Goal: Task Accomplishment & Management: Manage account settings

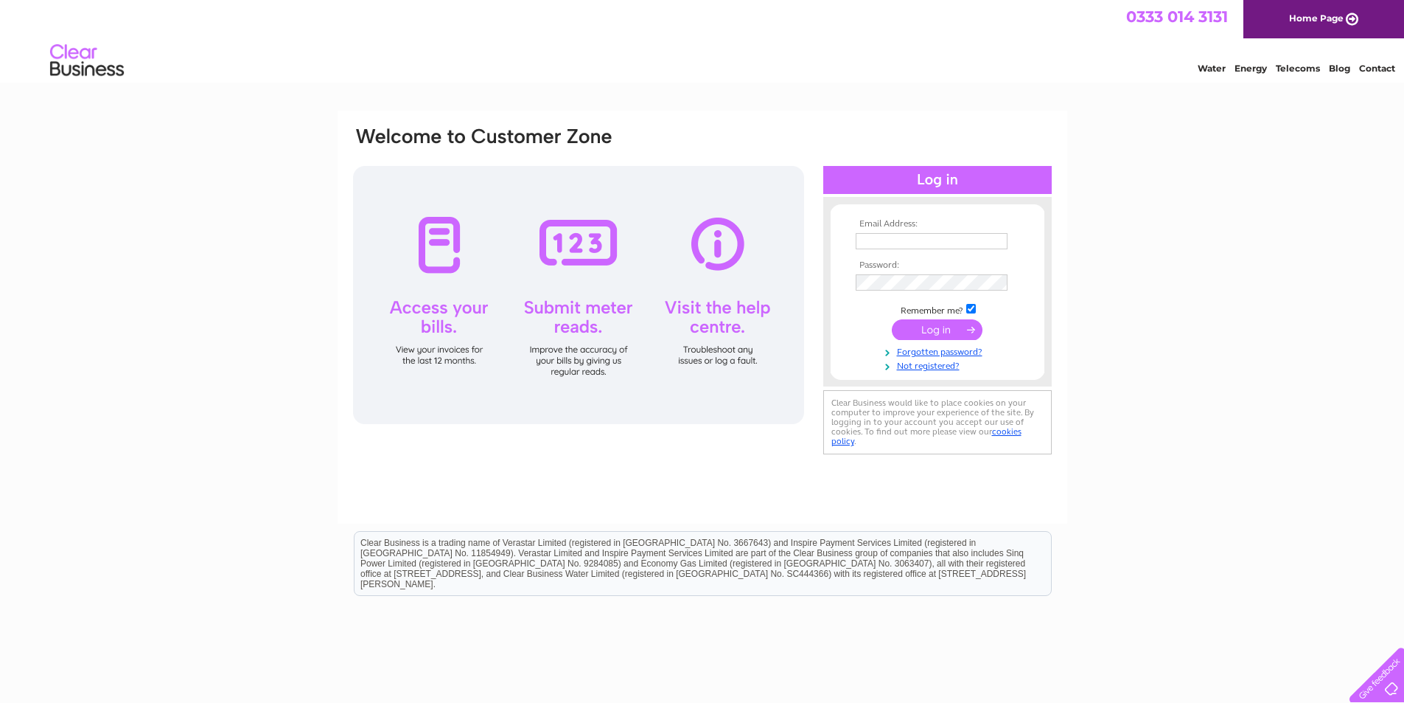
click at [882, 243] on input "text" at bounding box center [932, 241] width 152 height 16
type input "carol@richmondmenzies.co.uk"
click at [892, 321] on input "submit" at bounding box center [937, 331] width 91 height 21
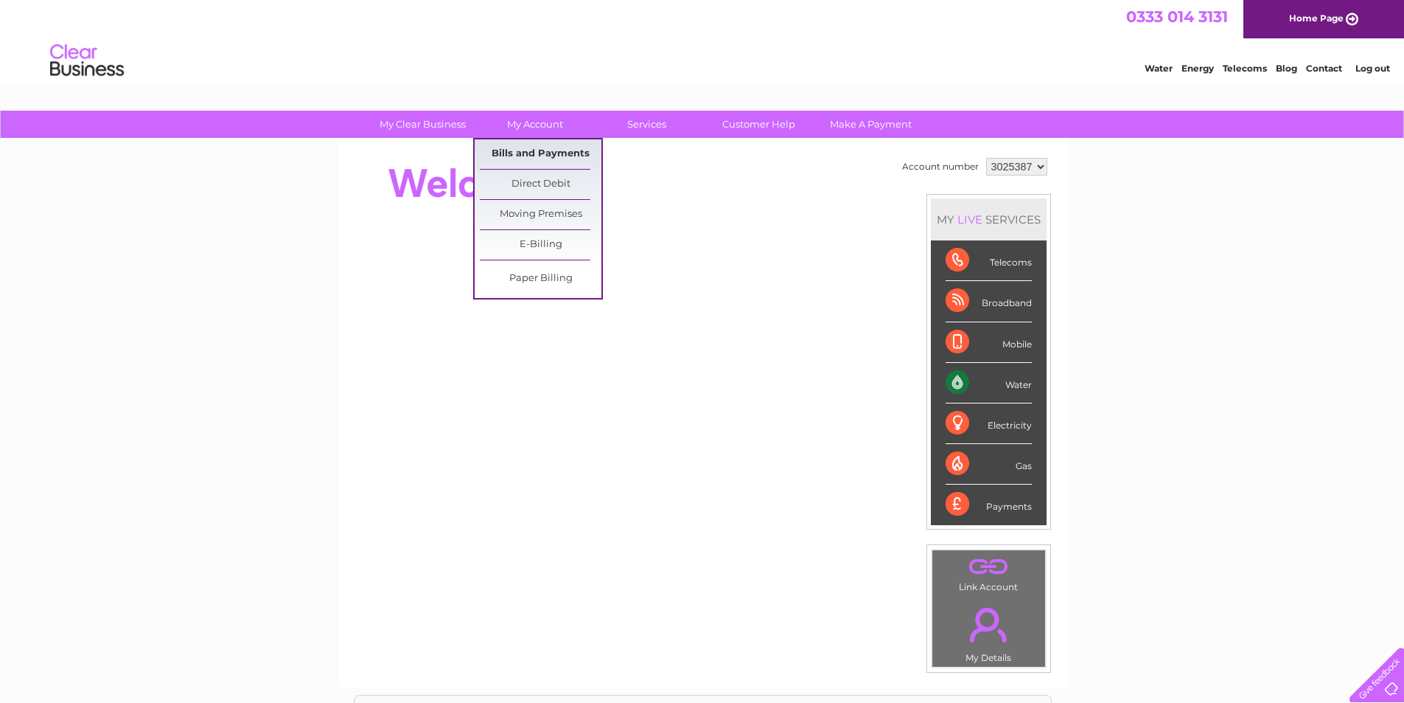
click at [541, 151] on link "Bills and Payments" at bounding box center [541, 153] width 122 height 29
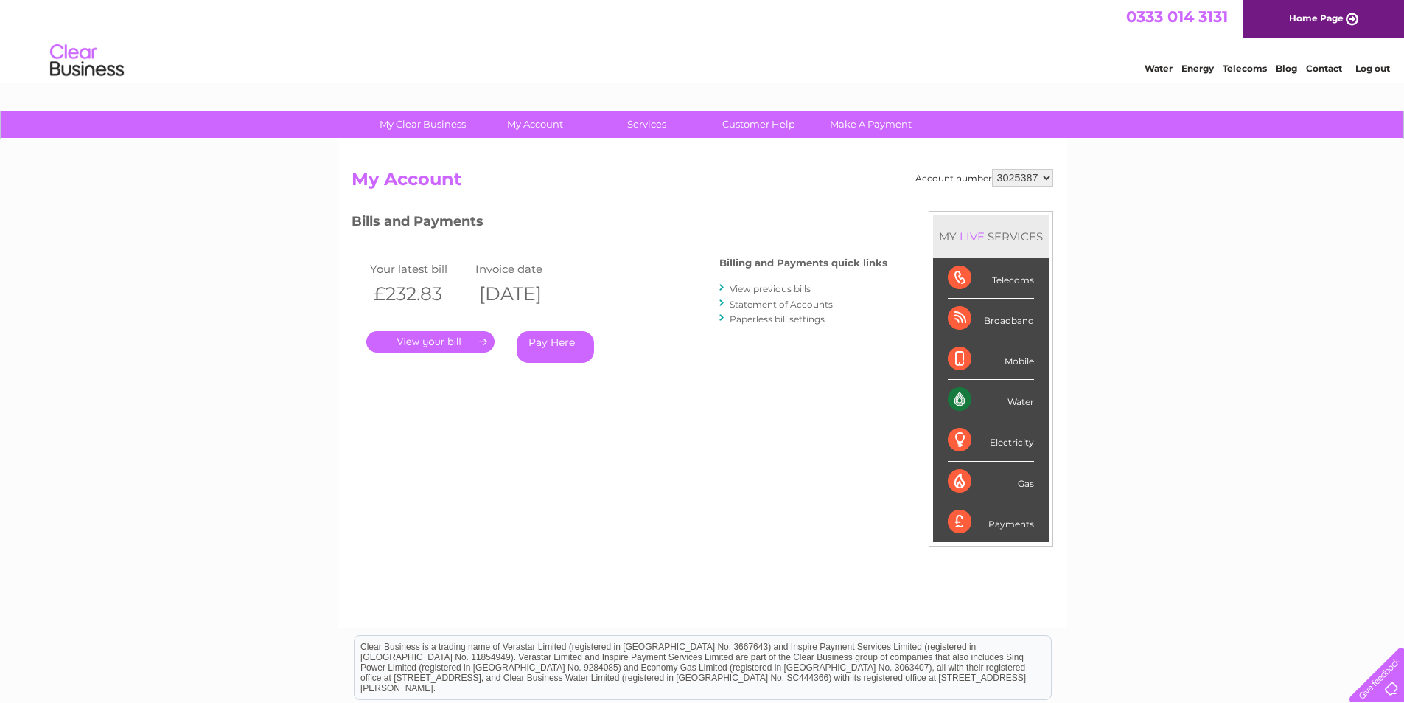
click at [432, 341] on link "." at bounding box center [430, 341] width 128 height 21
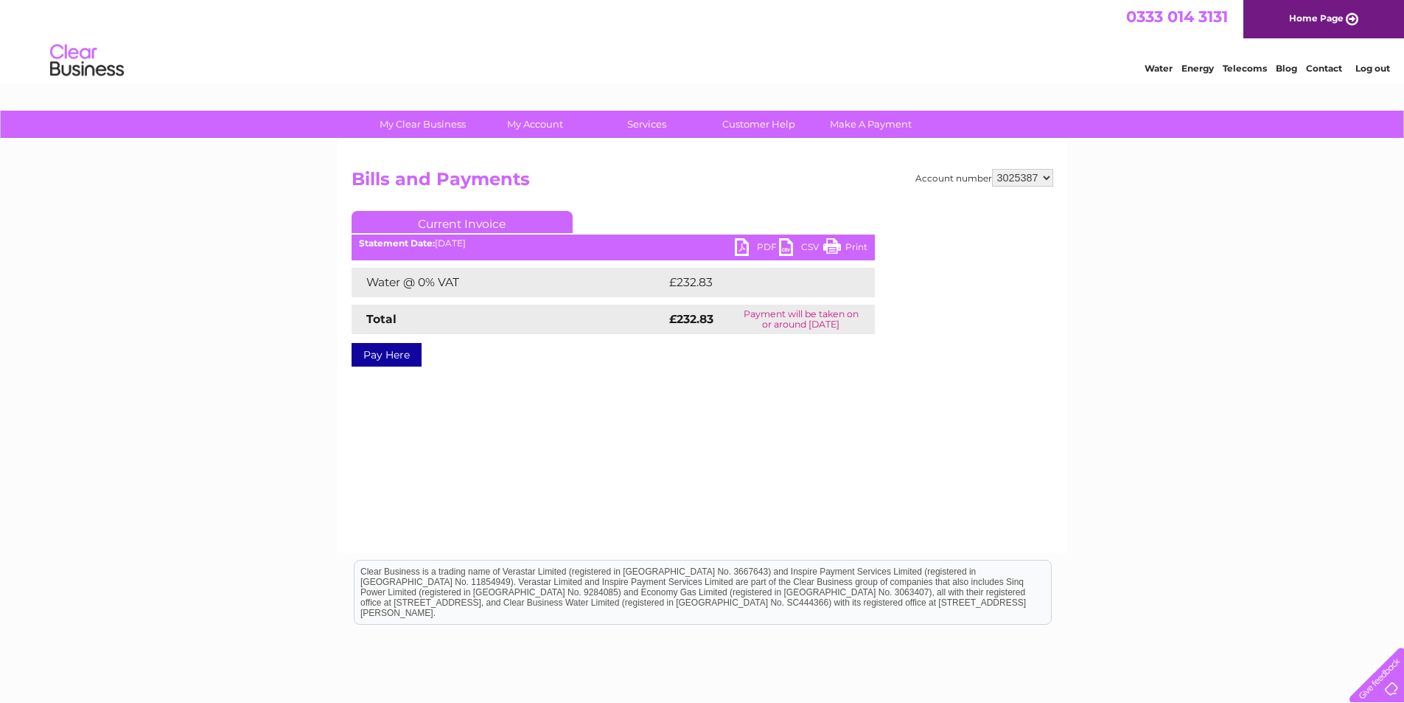
click at [739, 247] on link "PDF" at bounding box center [757, 248] width 44 height 21
click at [1362, 67] on link "Log out" at bounding box center [1373, 68] width 35 height 11
